Goal: Task Accomplishment & Management: Manage account settings

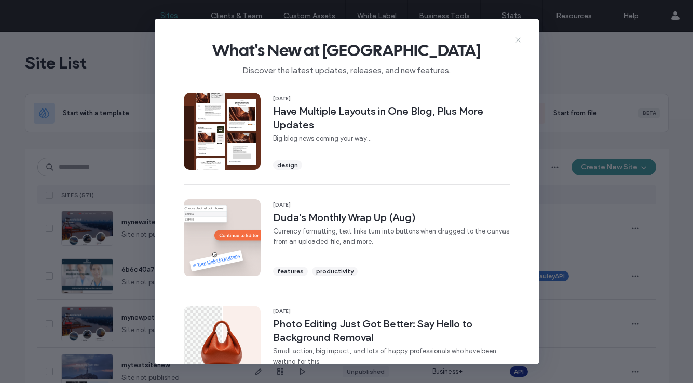
click at [518, 41] on icon at bounding box center [518, 40] width 8 height 8
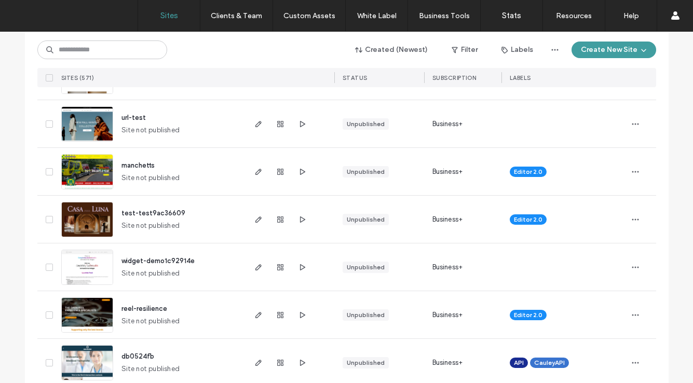
scroll to position [837, 0]
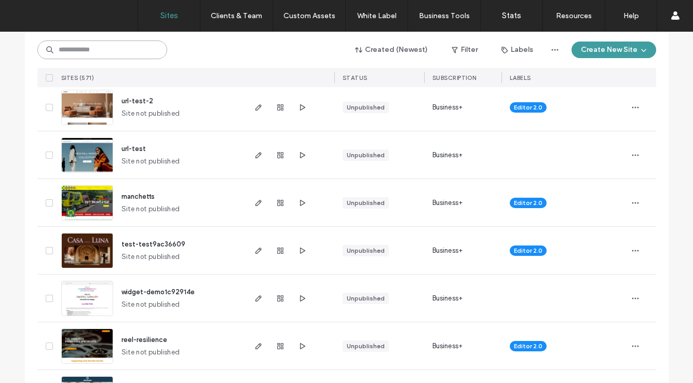
click at [119, 53] on input at bounding box center [102, 49] width 130 height 19
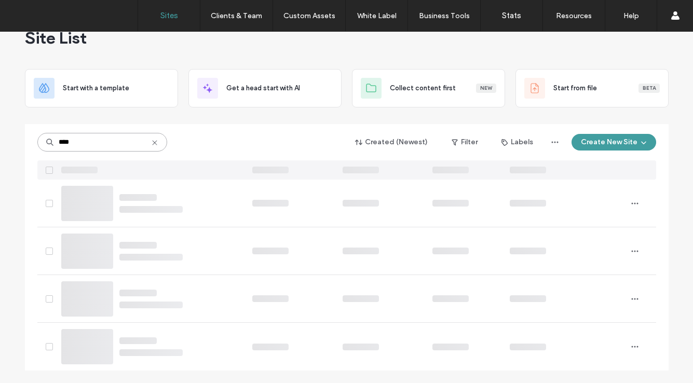
scroll to position [0, 0]
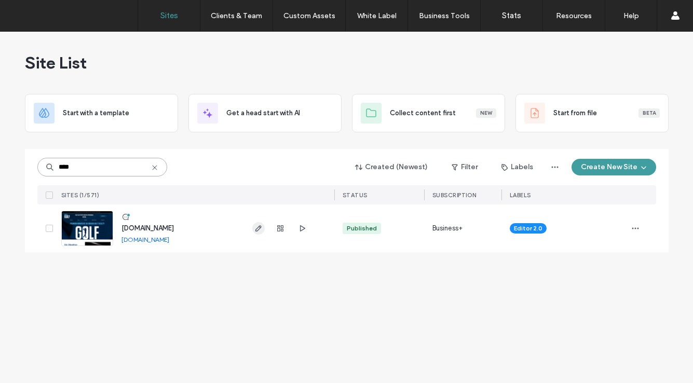
type input "****"
click at [260, 228] on use "button" at bounding box center [258, 228] width 6 height 6
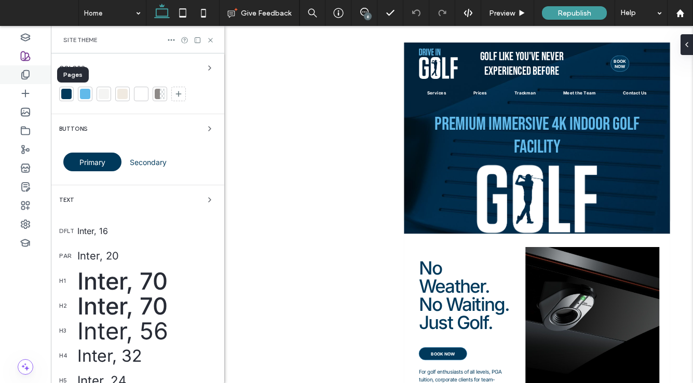
click at [24, 76] on icon at bounding box center [25, 75] width 10 height 10
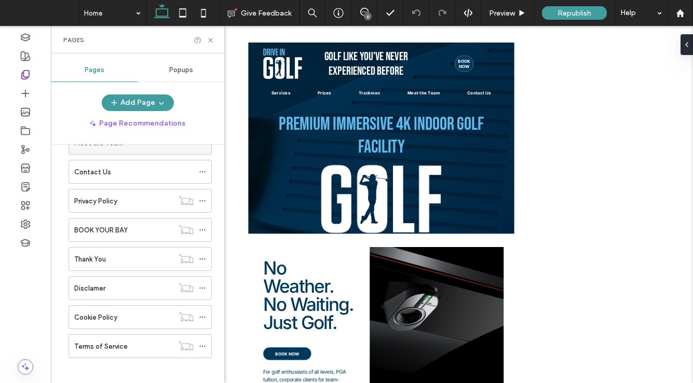
scroll to position [154, 0]
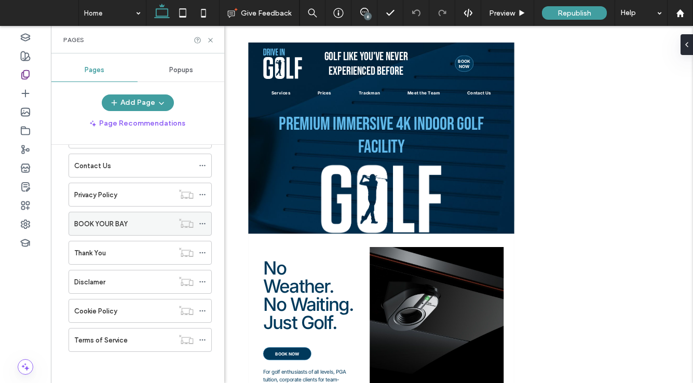
click at [201, 223] on icon at bounding box center [202, 223] width 7 height 7
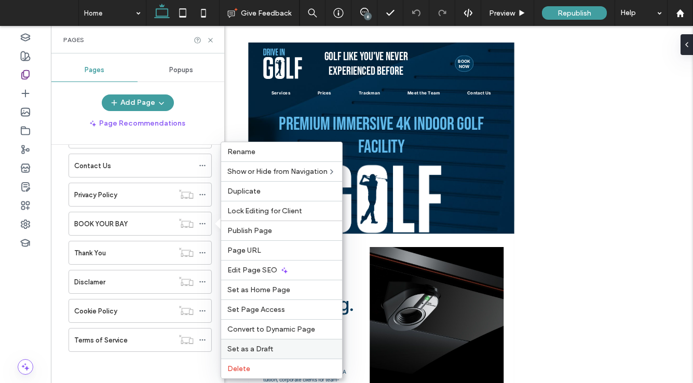
click at [270, 350] on span "Set as a Draft" at bounding box center [250, 349] width 46 height 9
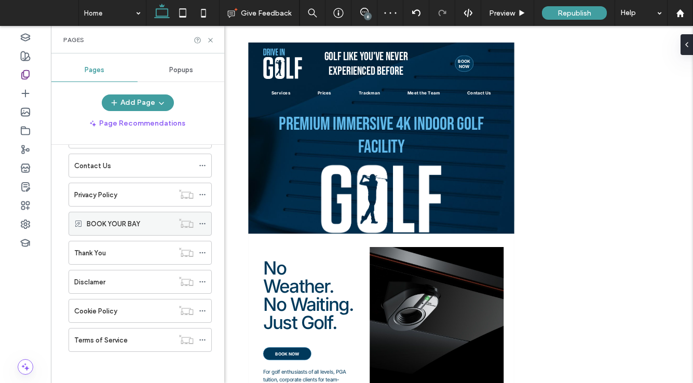
click at [204, 226] on icon at bounding box center [202, 223] width 7 height 7
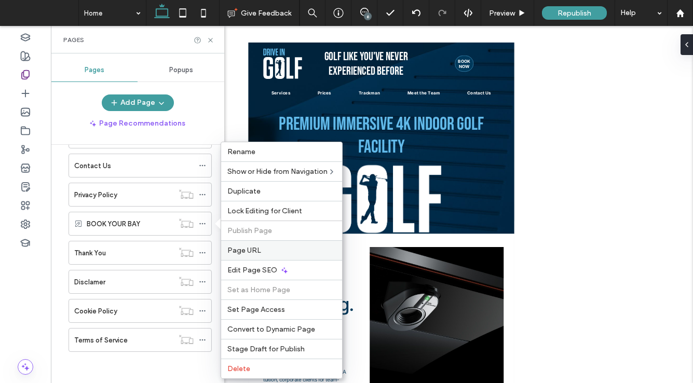
click at [264, 252] on label "Page URL" at bounding box center [281, 250] width 108 height 9
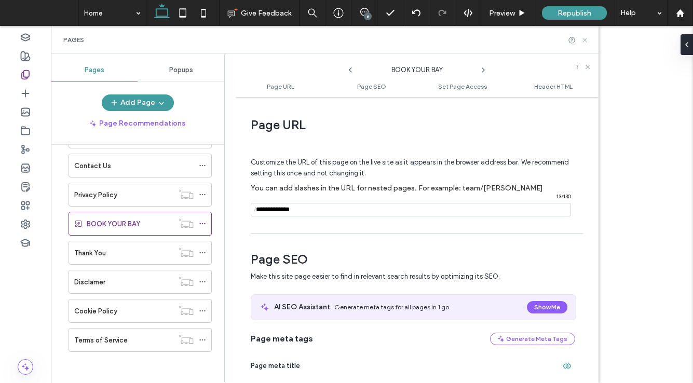
click at [583, 39] on icon at bounding box center [585, 40] width 8 height 8
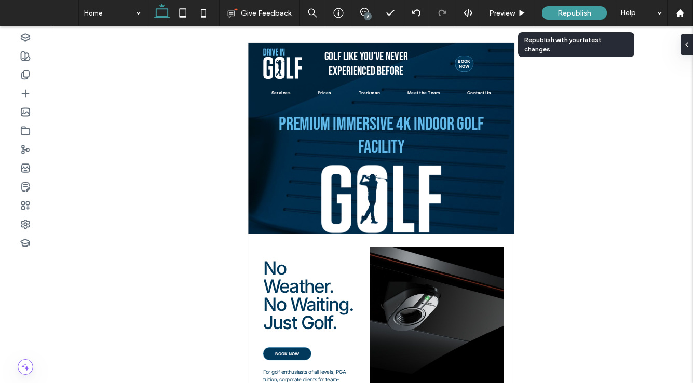
click at [569, 11] on span "Republish" at bounding box center [574, 13] width 34 height 9
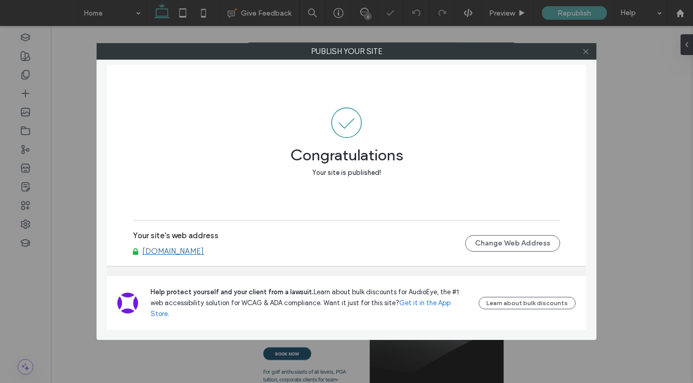
click at [587, 49] on use at bounding box center [585, 51] width 5 height 5
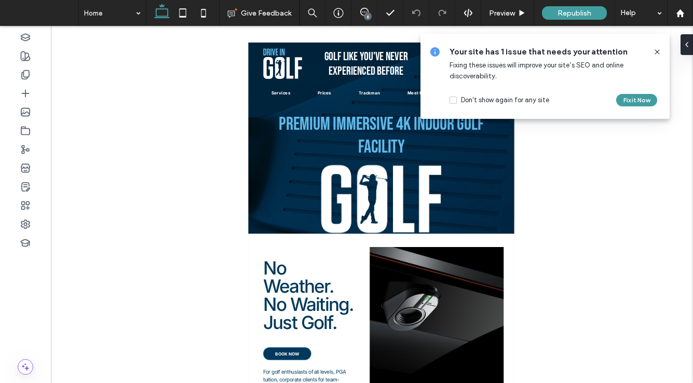
click at [657, 51] on icon at bounding box center [657, 52] width 8 height 8
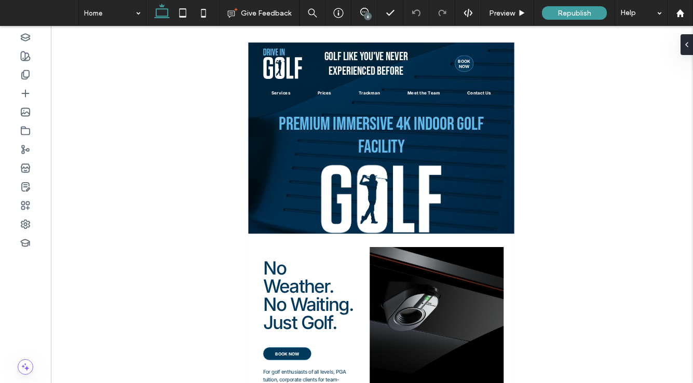
click at [164, 15] on icon at bounding box center [162, 13] width 21 height 21
click at [188, 10] on icon at bounding box center [182, 13] width 21 height 21
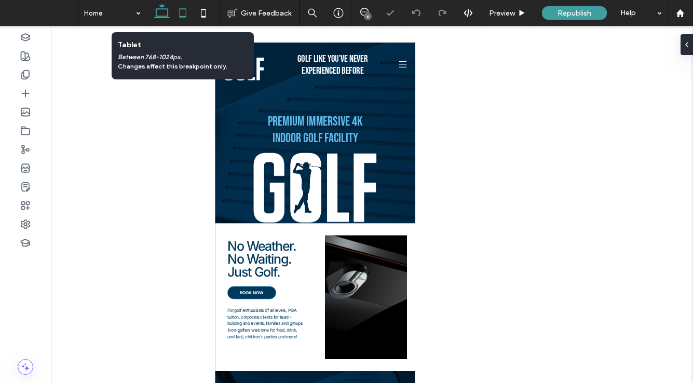
click at [164, 11] on icon at bounding box center [162, 13] width 21 height 21
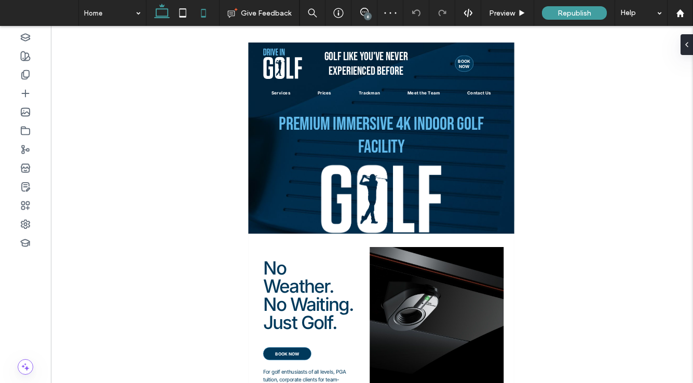
click at [209, 15] on icon at bounding box center [203, 13] width 21 height 21
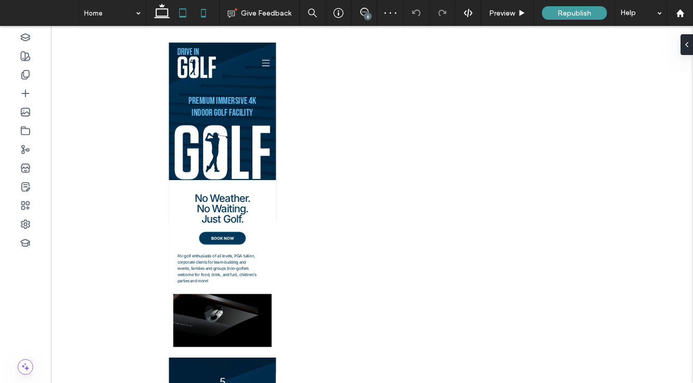
click at [184, 9] on use at bounding box center [182, 12] width 7 height 9
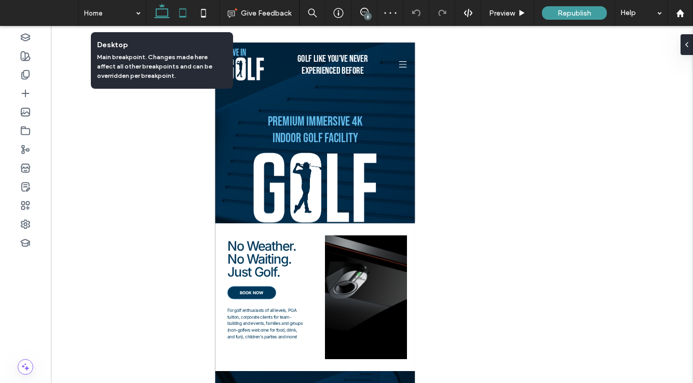
click at [165, 13] on icon at bounding box center [162, 13] width 21 height 21
